Goal: Navigation & Orientation: Find specific page/section

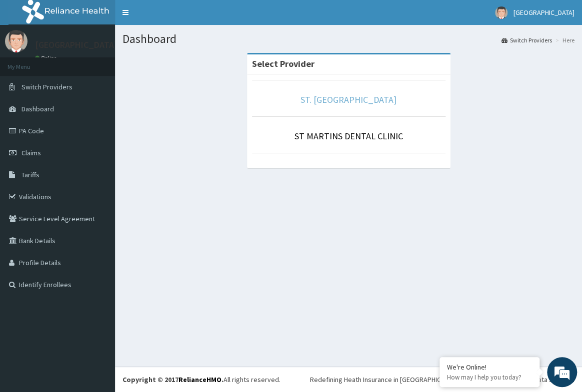
click at [345, 99] on link "ST. [GEOGRAPHIC_DATA]" at bounding box center [348, 99] width 96 height 11
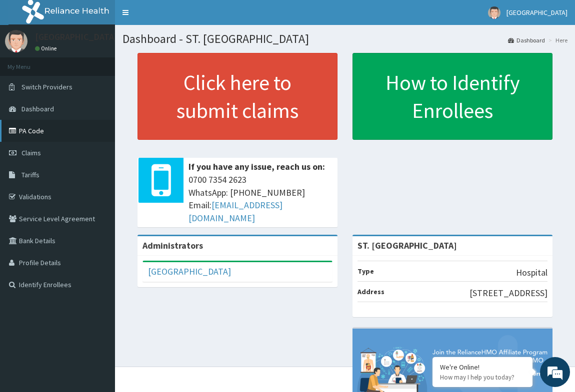
click at [38, 133] on link "PA Code" at bounding box center [57, 131] width 115 height 22
